Goal: Navigation & Orientation: Understand site structure

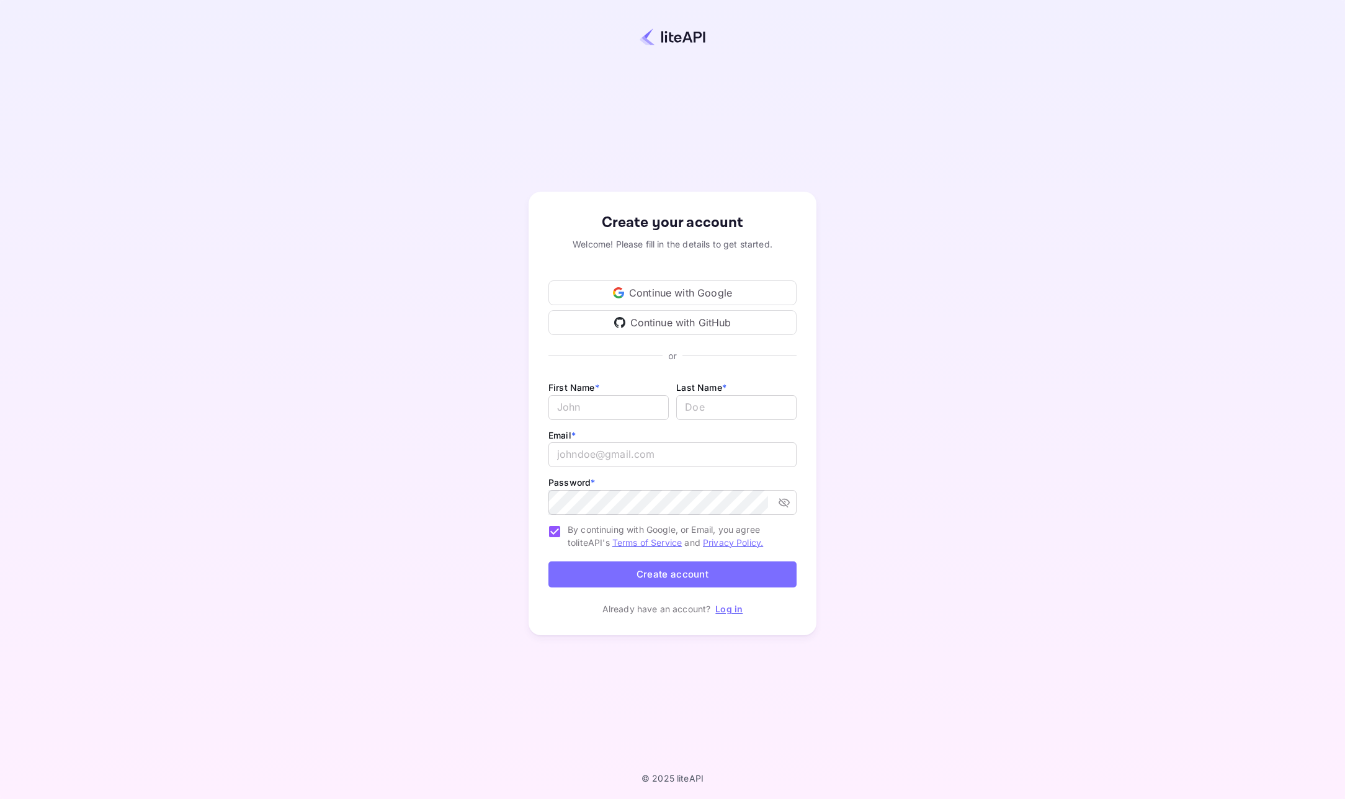
click at [686, 289] on div "Continue with Google" at bounding box center [672, 292] width 248 height 25
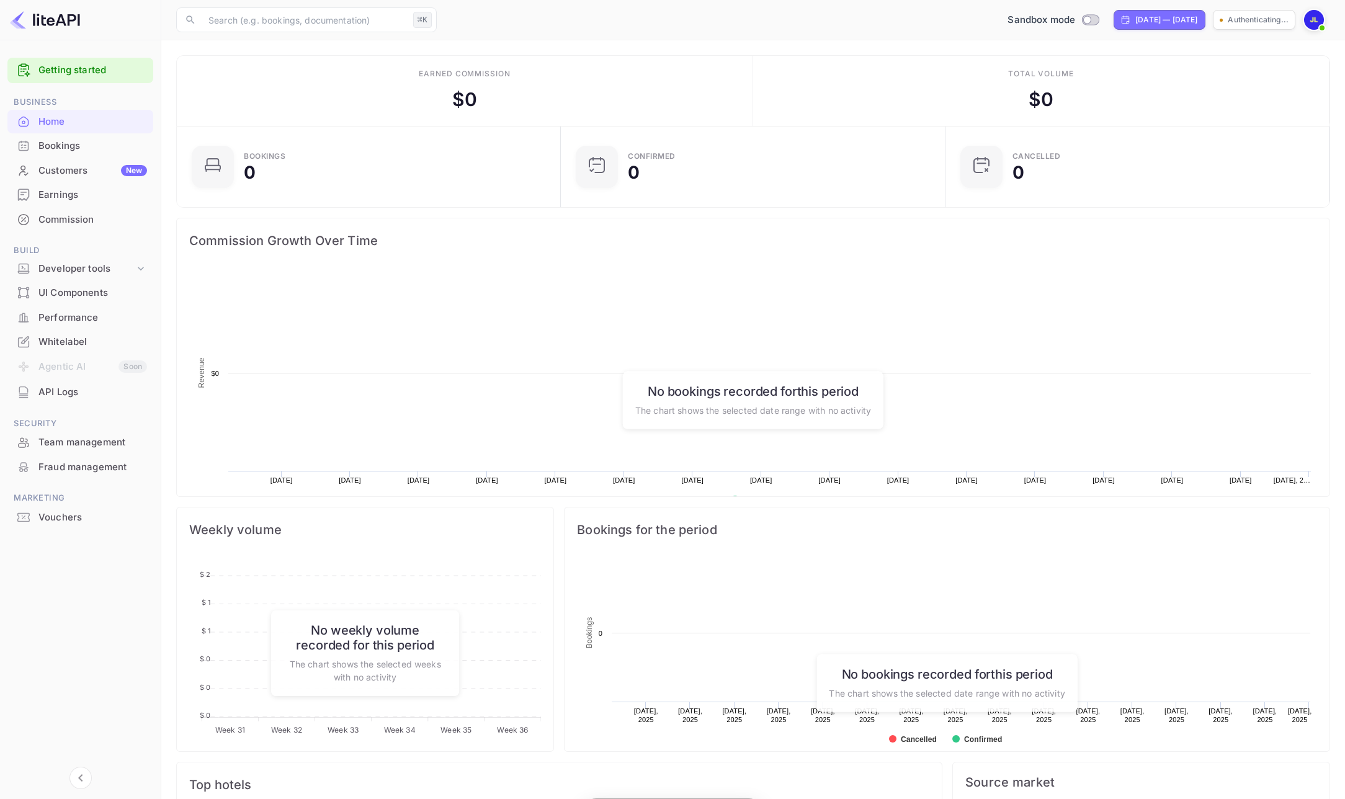
scroll to position [202, 376]
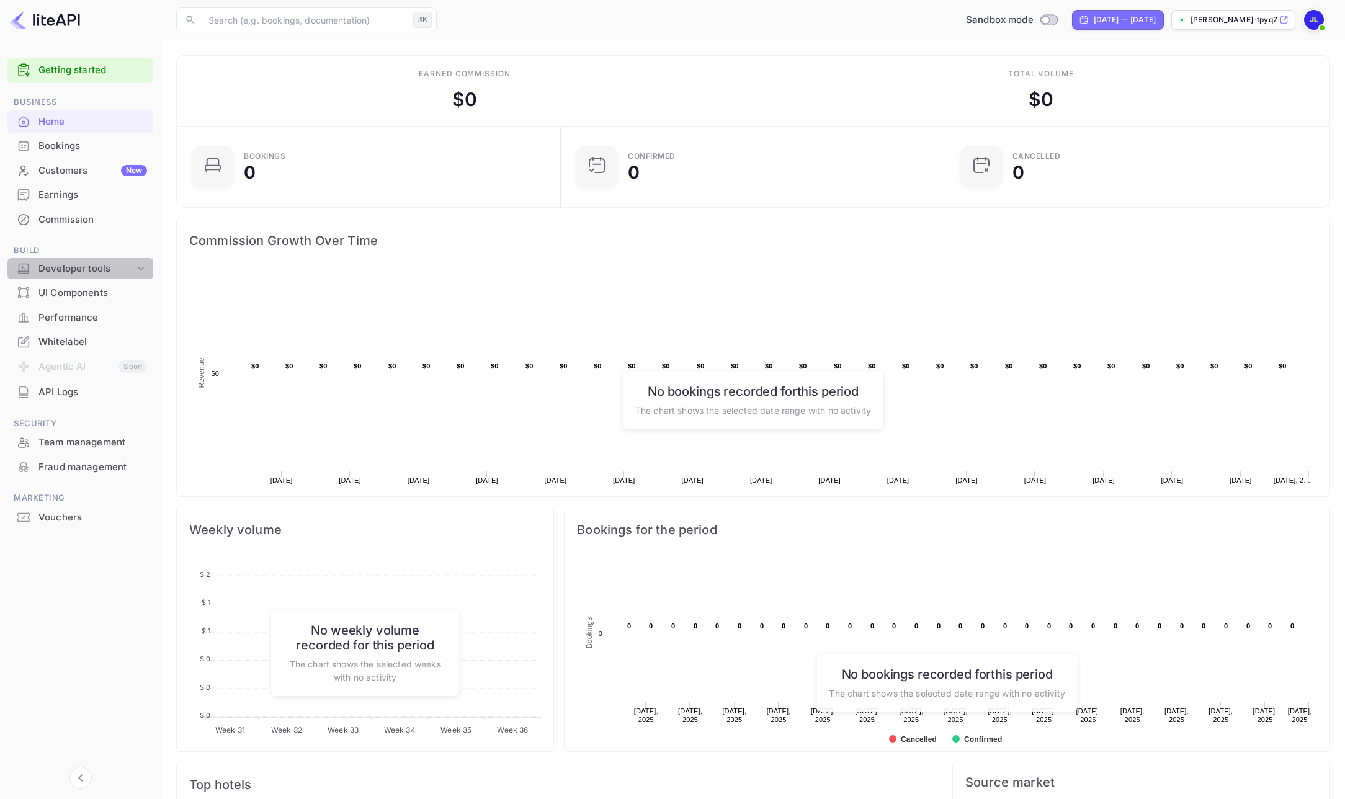
click at [89, 267] on div "Developer tools" at bounding box center [86, 269] width 96 height 14
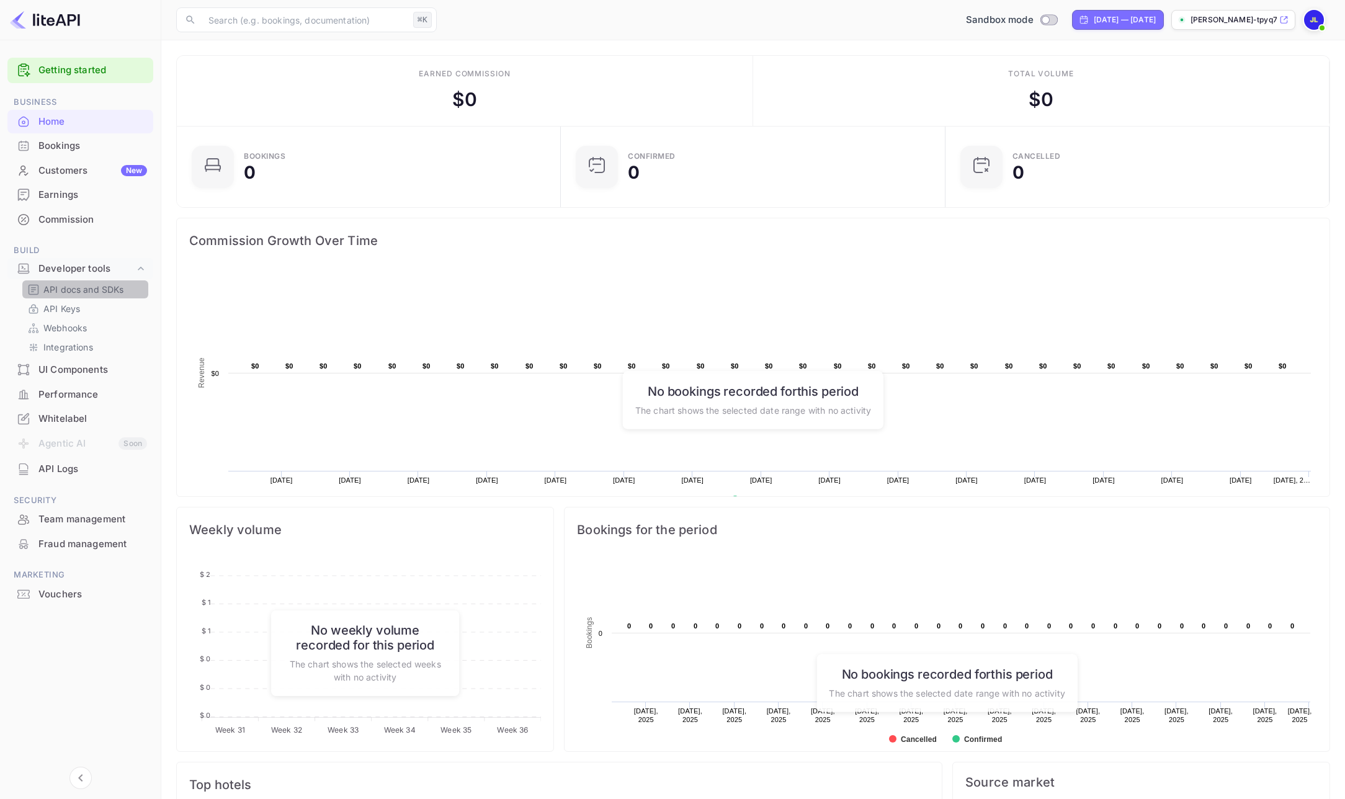
click at [76, 290] on p "API docs and SDKs" at bounding box center [83, 289] width 81 height 13
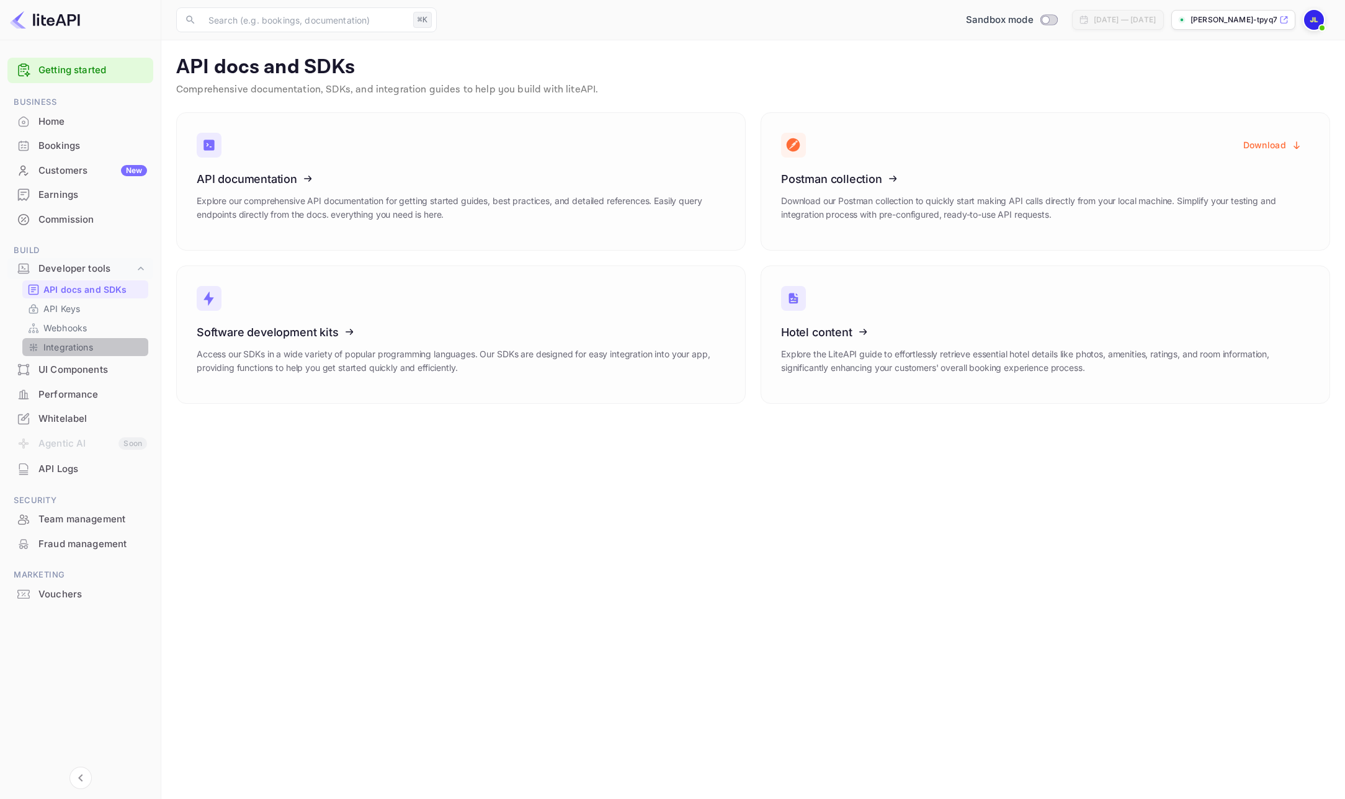
click at [71, 347] on p "Integrations" at bounding box center [68, 347] width 50 height 13
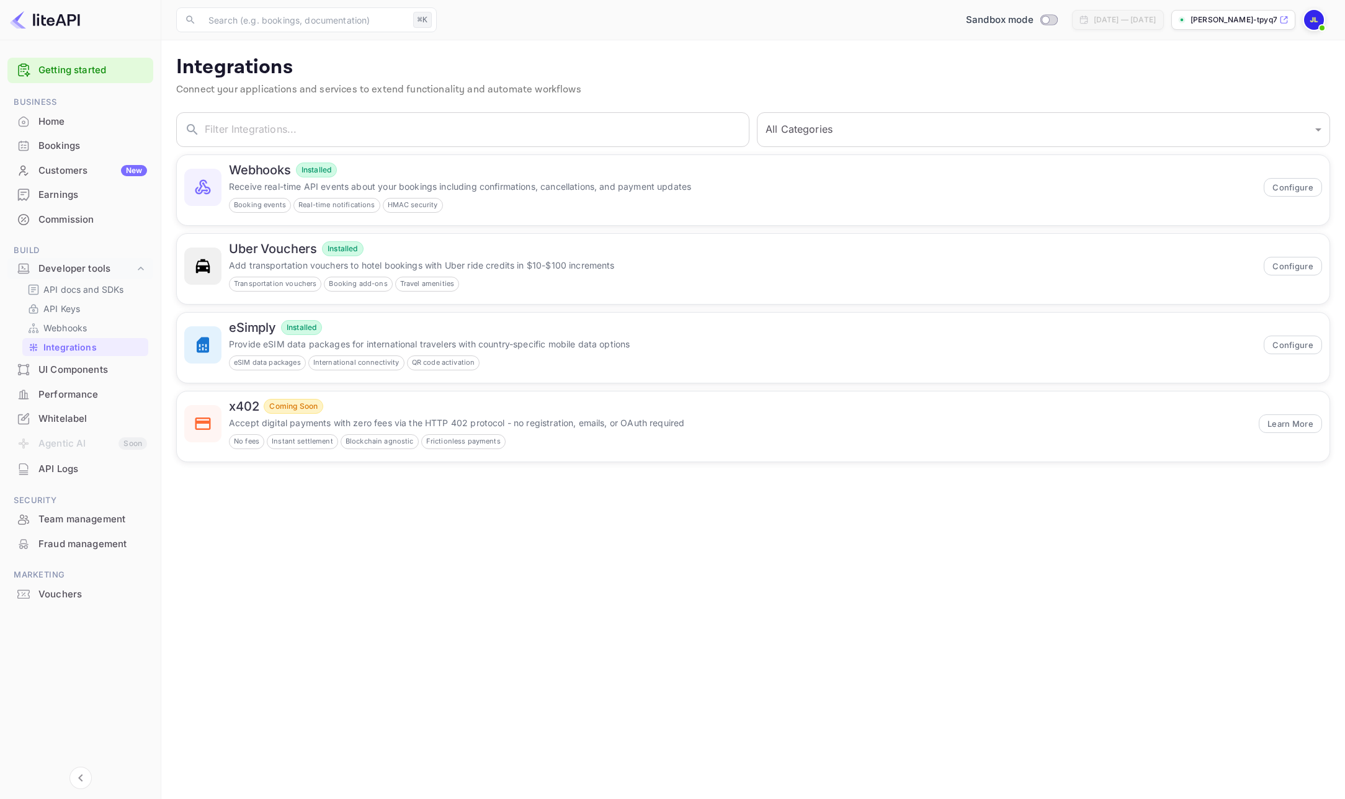
click at [61, 414] on div "Whitelabel" at bounding box center [92, 419] width 109 height 14
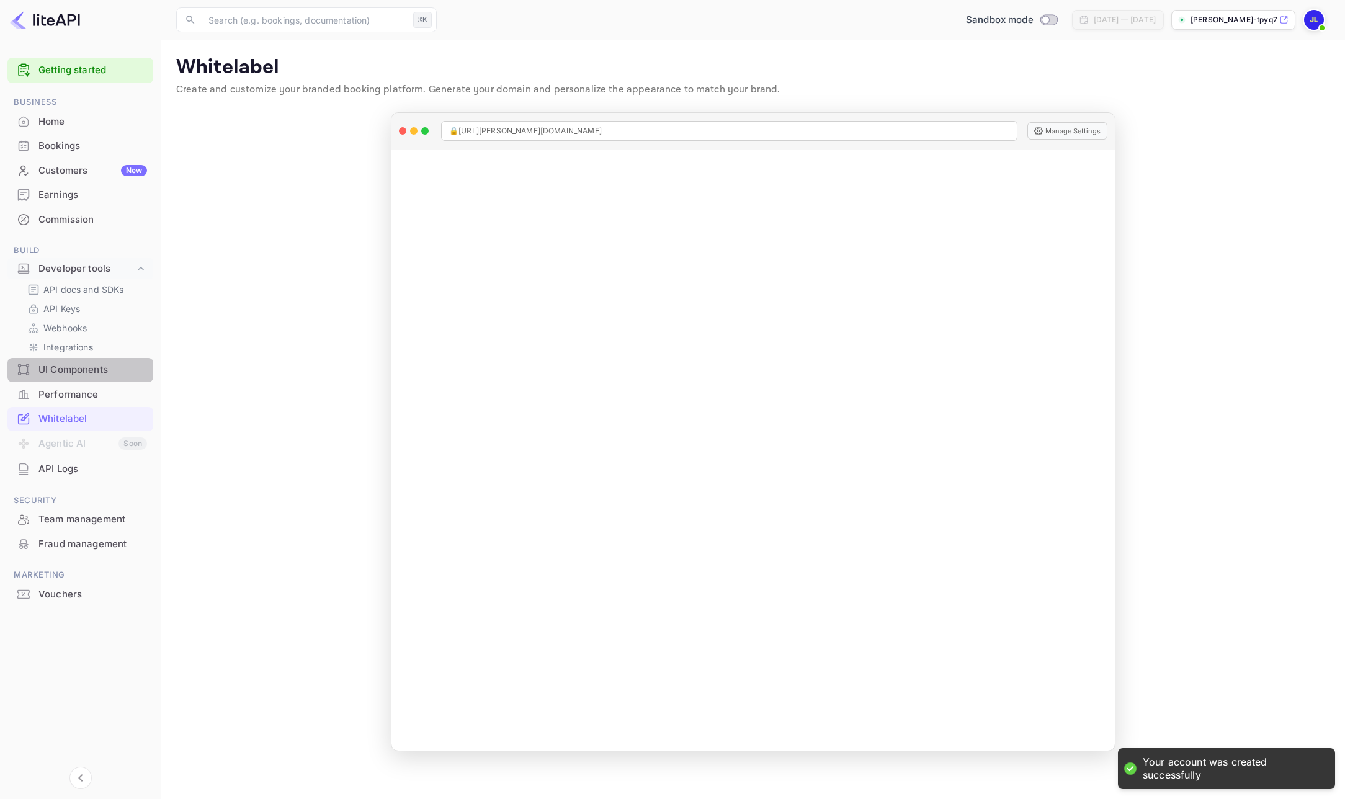
click at [65, 375] on div "UI Components" at bounding box center [92, 370] width 109 height 14
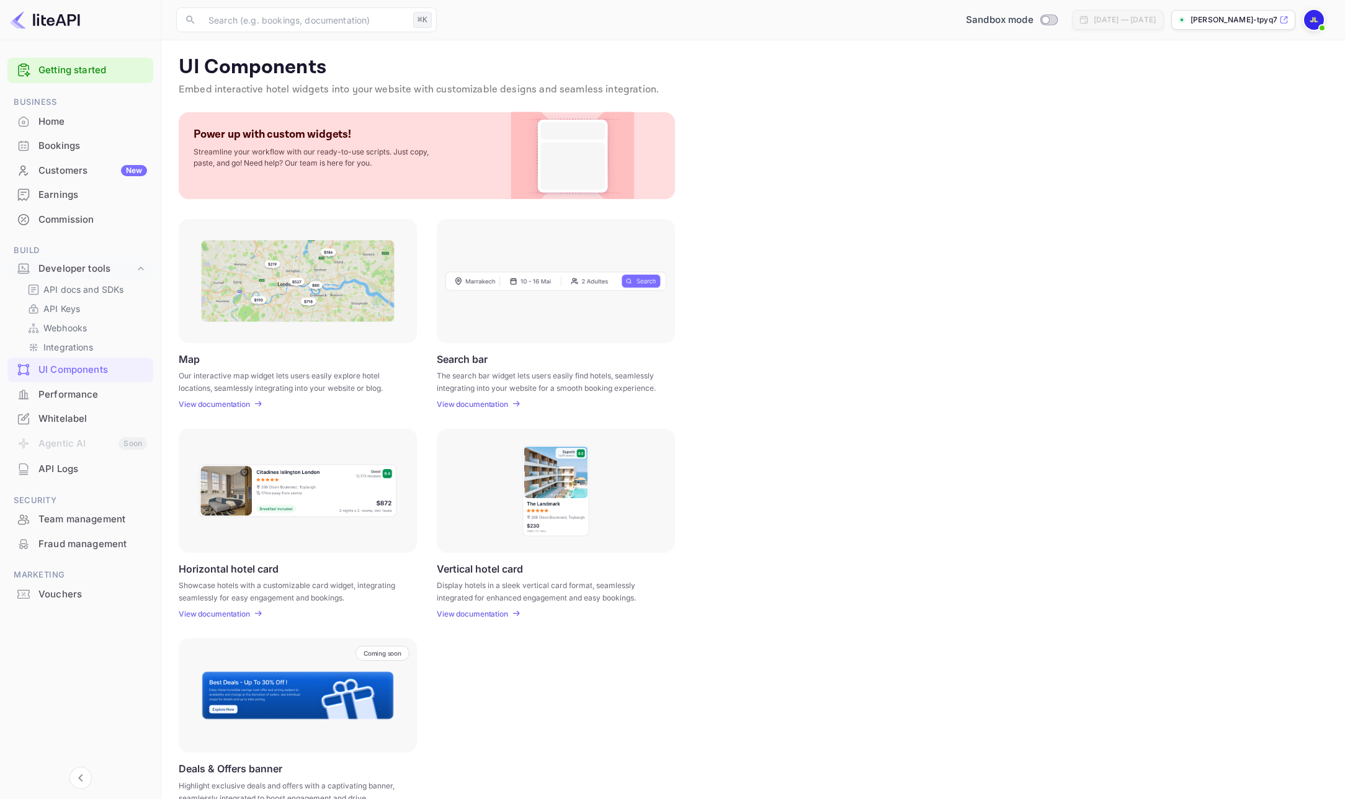
click at [76, 394] on div "Performance" at bounding box center [92, 395] width 109 height 14
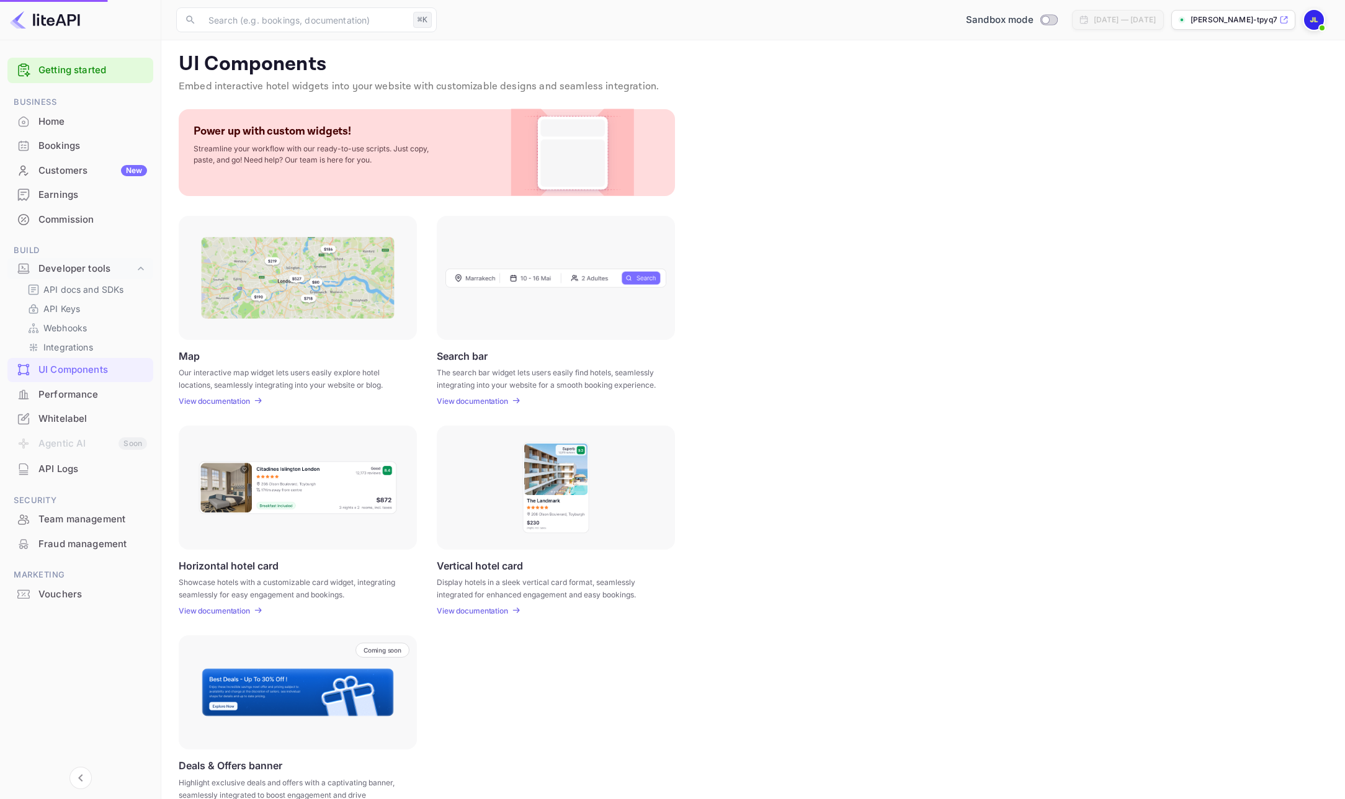
scroll to position [1, 0]
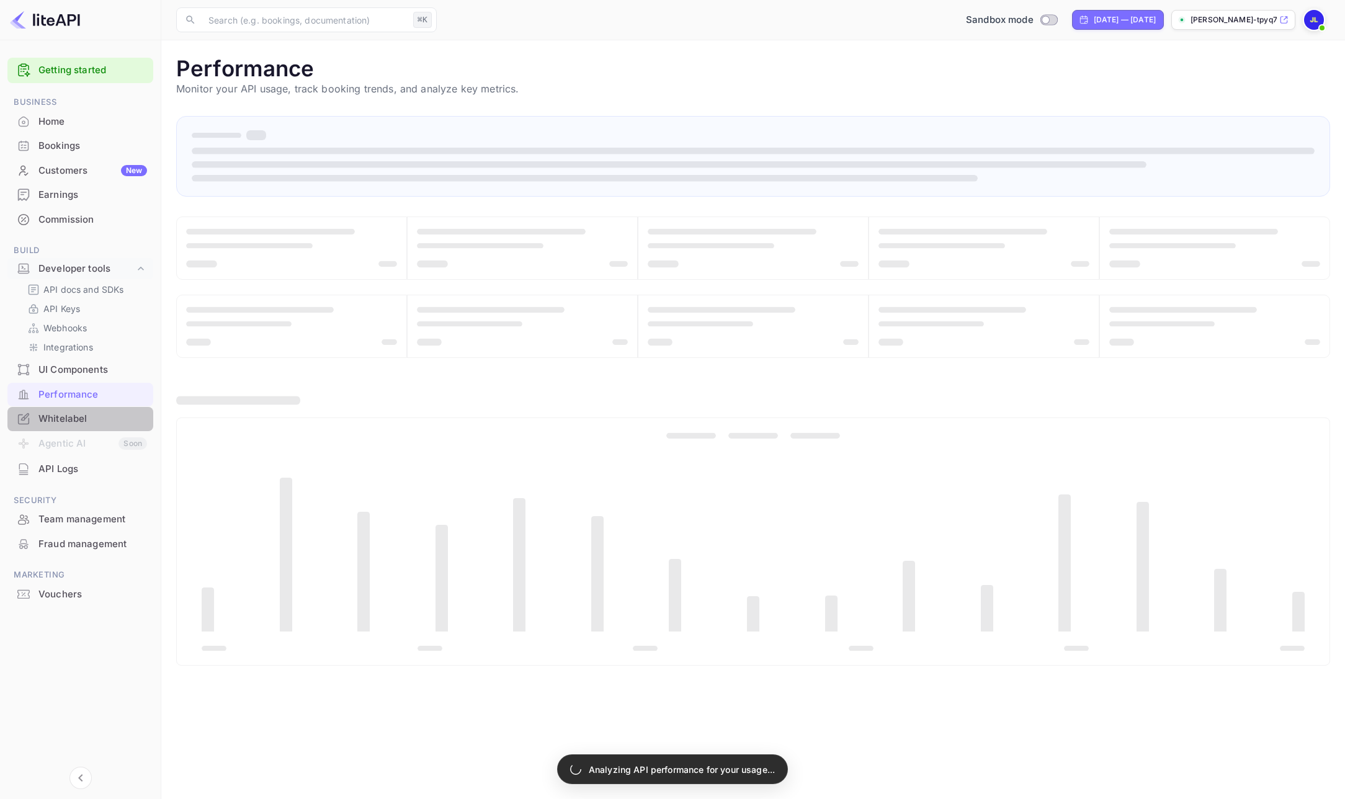
click at [44, 418] on div "Whitelabel" at bounding box center [92, 419] width 109 height 14
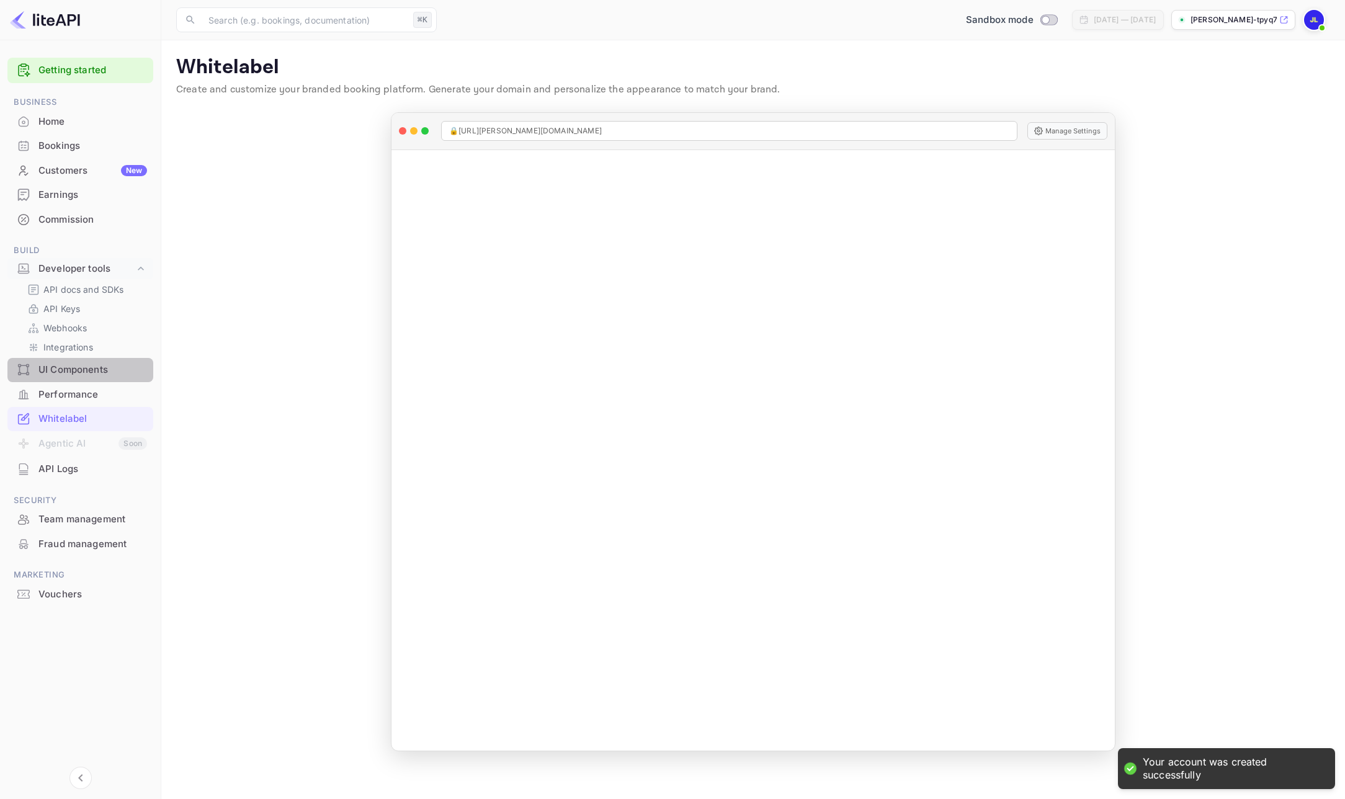
click at [55, 370] on div "UI Components" at bounding box center [92, 370] width 109 height 14
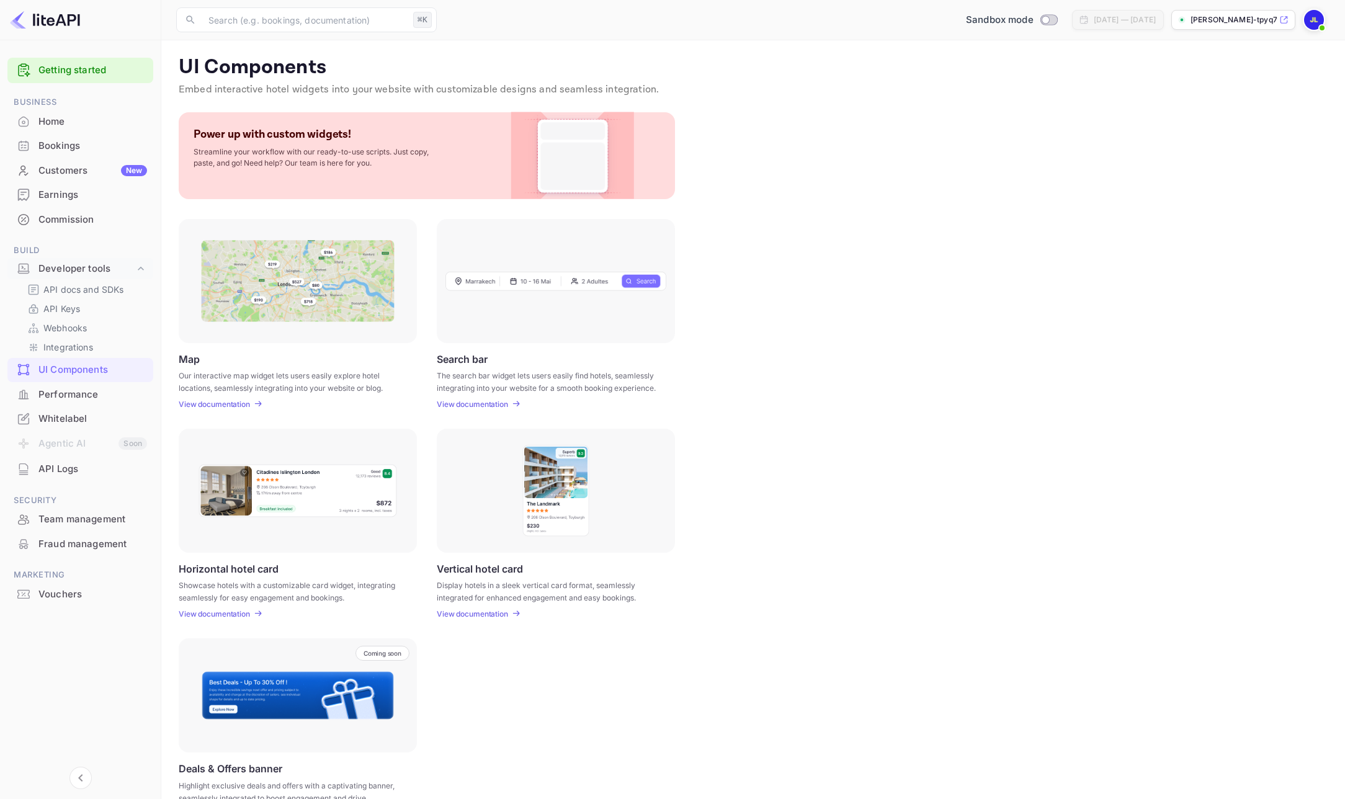
scroll to position [37, 0]
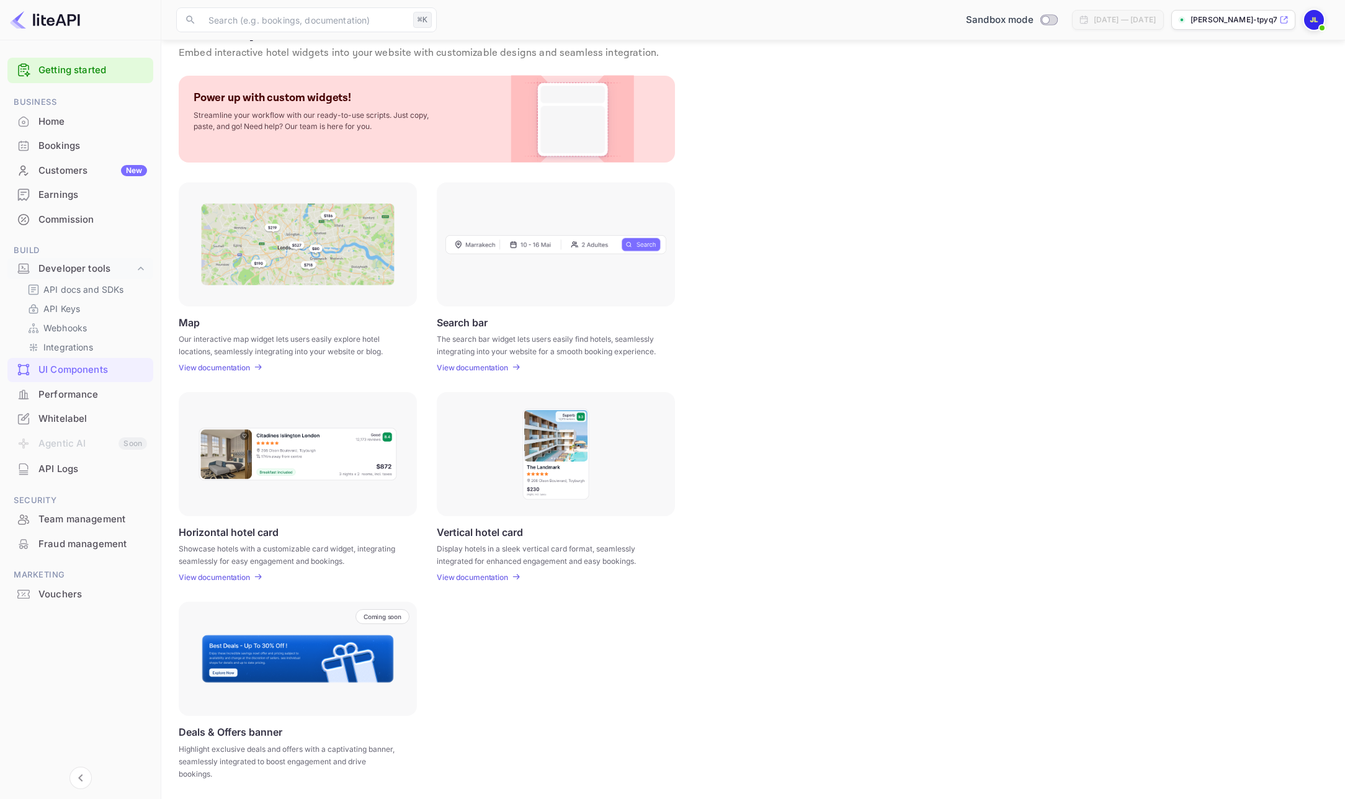
click at [568, 128] on img at bounding box center [572, 119] width 100 height 87
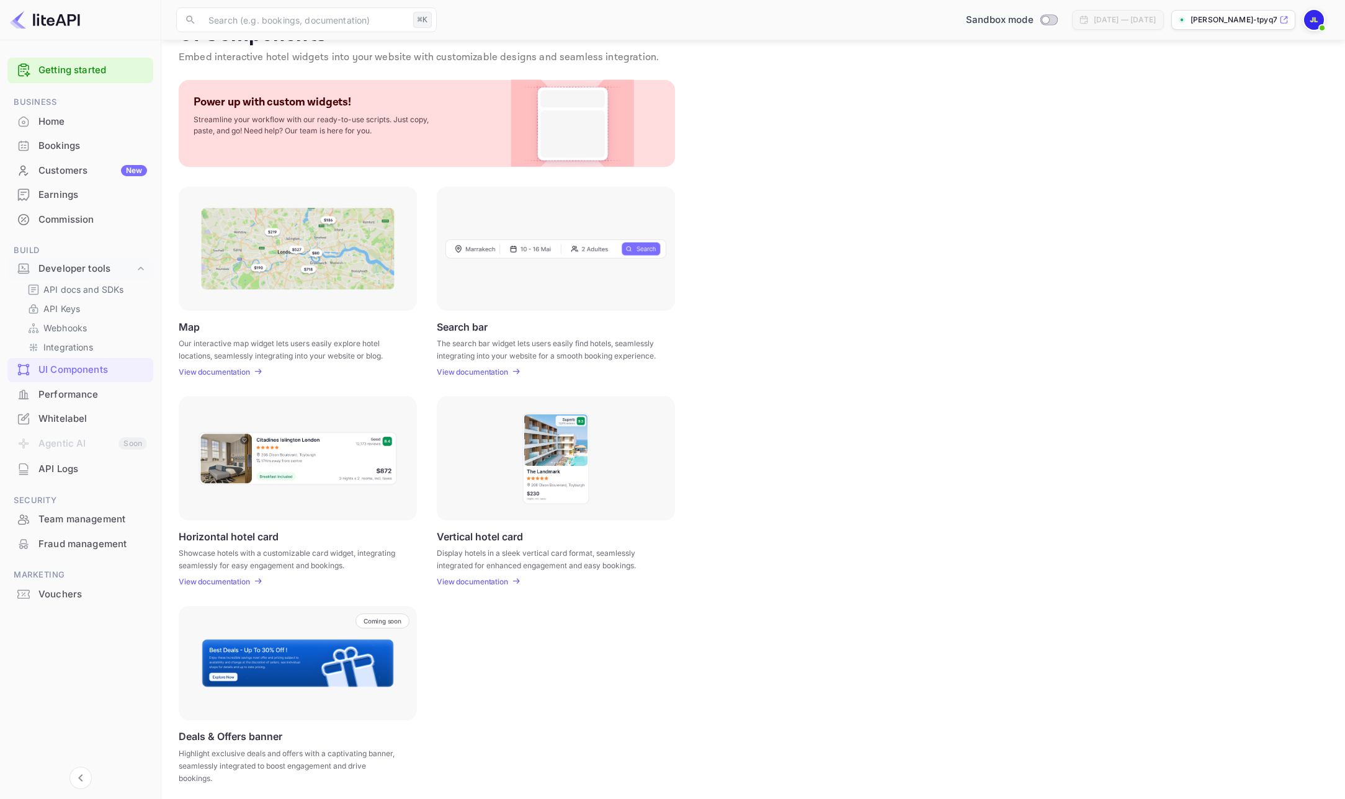
scroll to position [30, 0]
drag, startPoint x: 300, startPoint y: 102, endPoint x: 280, endPoint y: 148, distance: 50.0
click at [300, 102] on p "Power up with custom widgets!" at bounding box center [273, 104] width 158 height 14
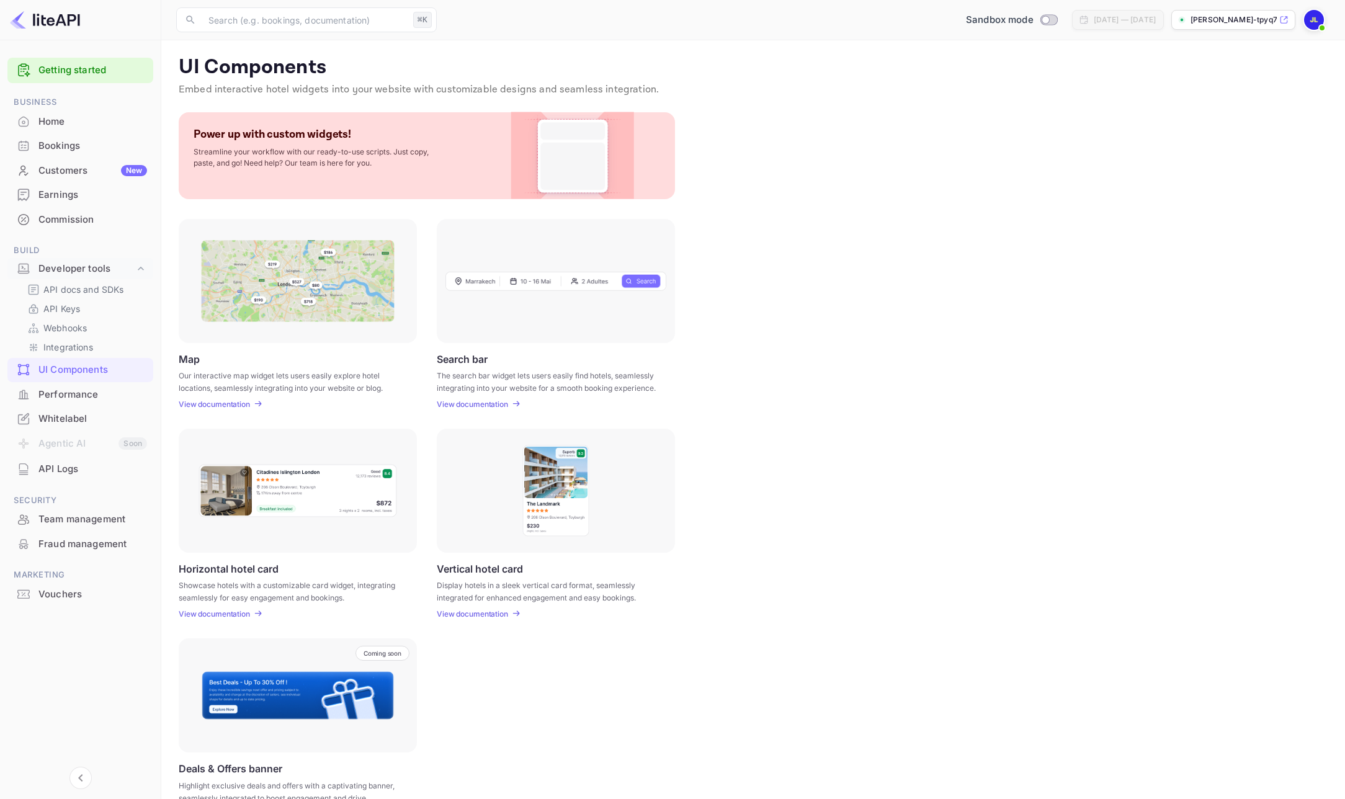
click at [248, 277] on img at bounding box center [298, 281] width 194 height 82
click at [231, 404] on p "View documentation" at bounding box center [214, 403] width 71 height 9
